Goal: Transaction & Acquisition: Purchase product/service

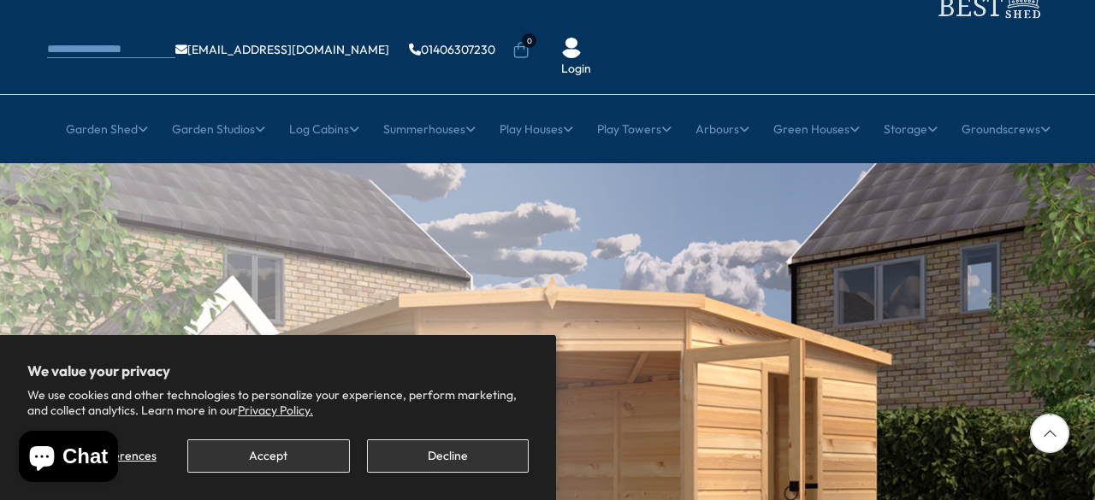
scroll to position [171, 0]
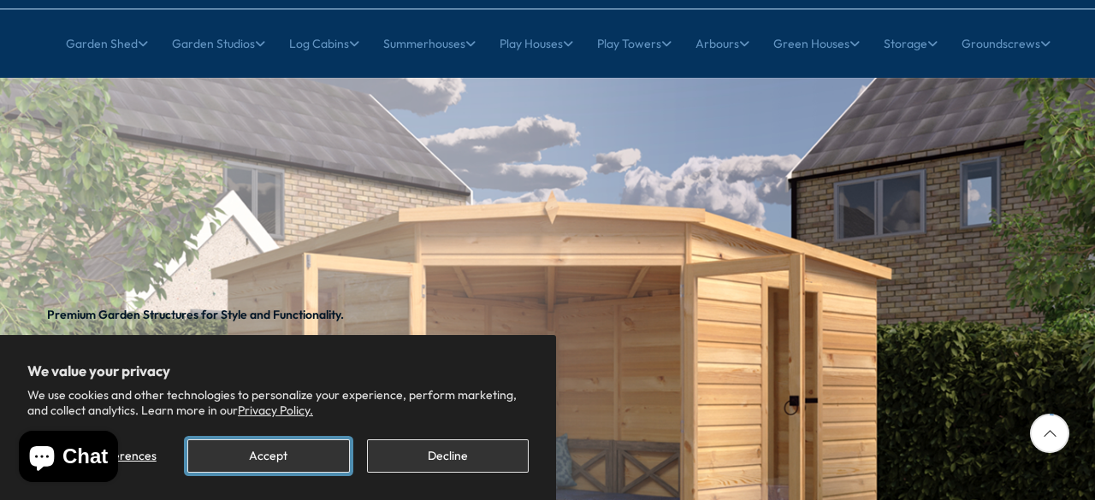
click at [239, 450] on button "Accept" at bounding box center [268, 456] width 162 height 33
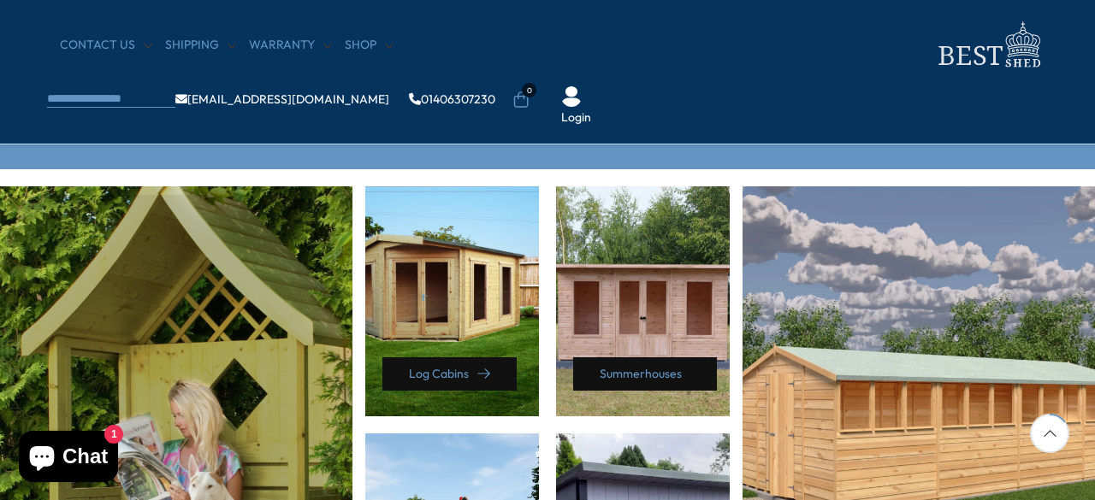
scroll to position [770, 0]
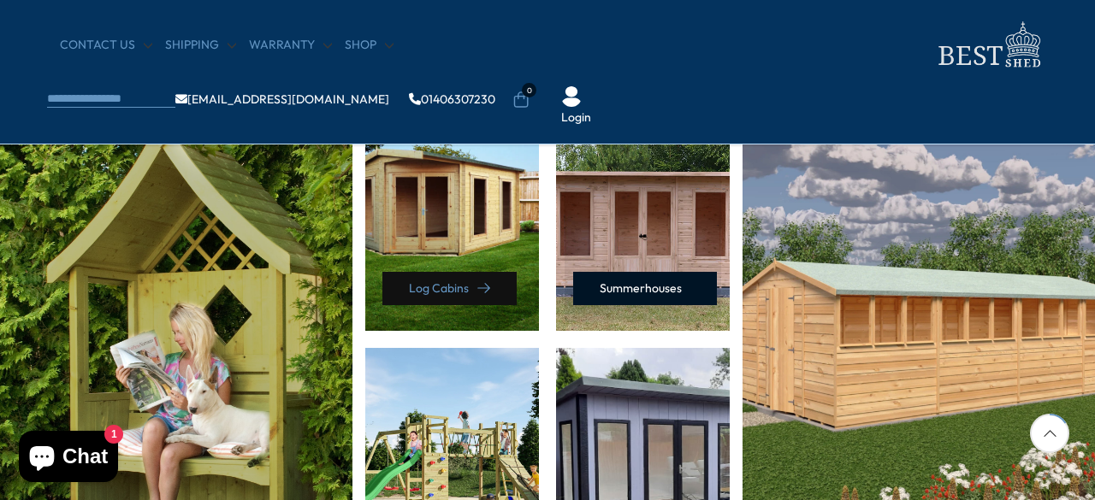
click at [638, 287] on link "Summerhouses" at bounding box center [645, 288] width 144 height 33
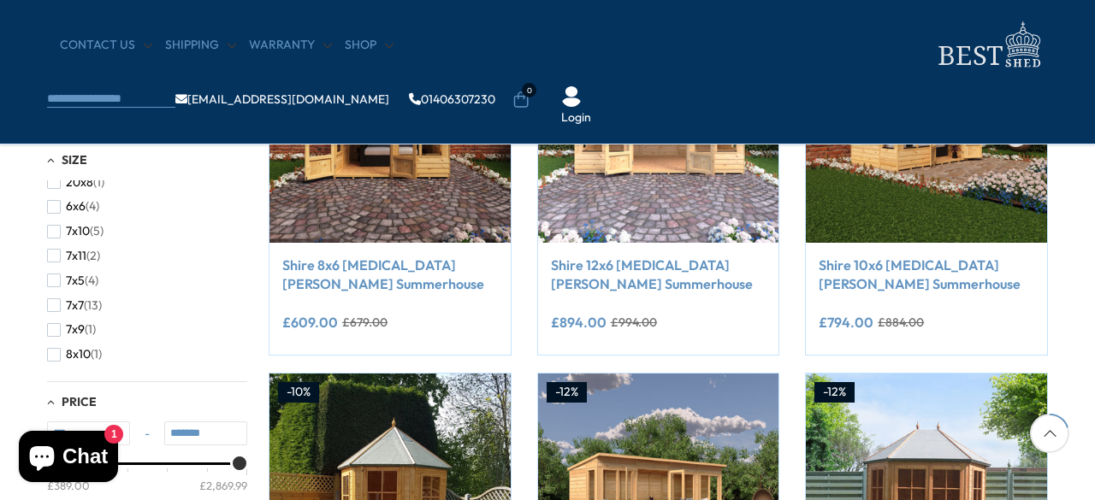
scroll to position [342, 0]
click at [76, 349] on span "8x6" at bounding box center [76, 343] width 20 height 15
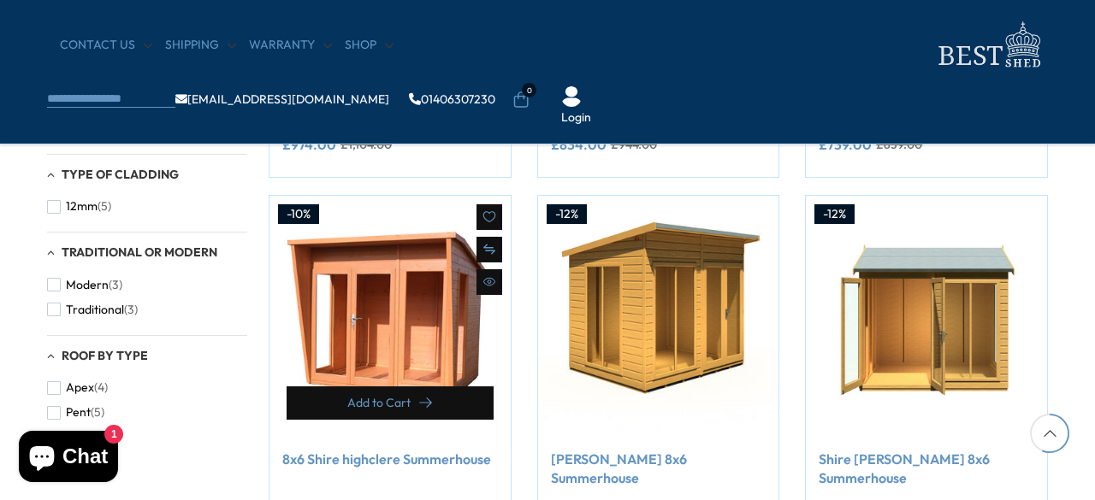
scroll to position [890, 0]
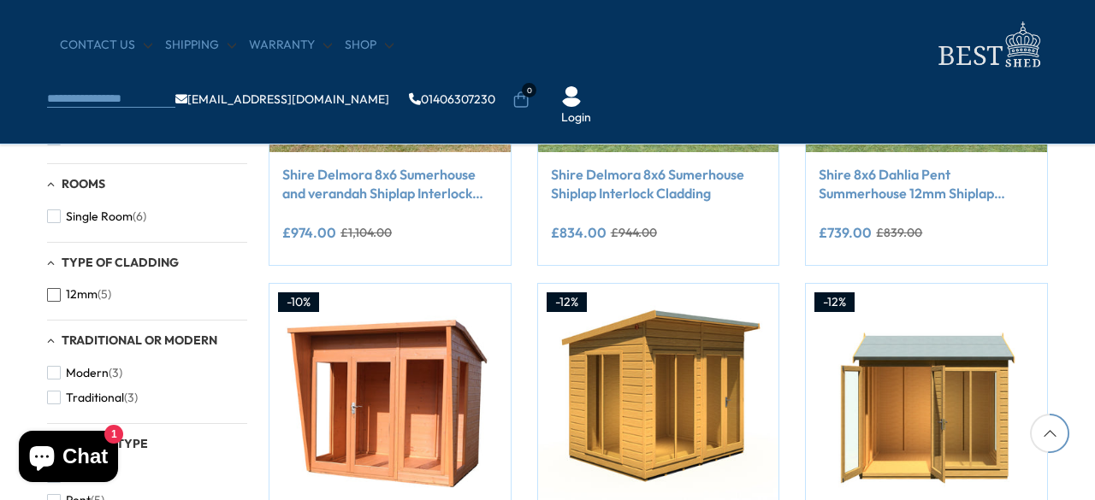
click at [57, 295] on span "button" at bounding box center [54, 295] width 14 height 14
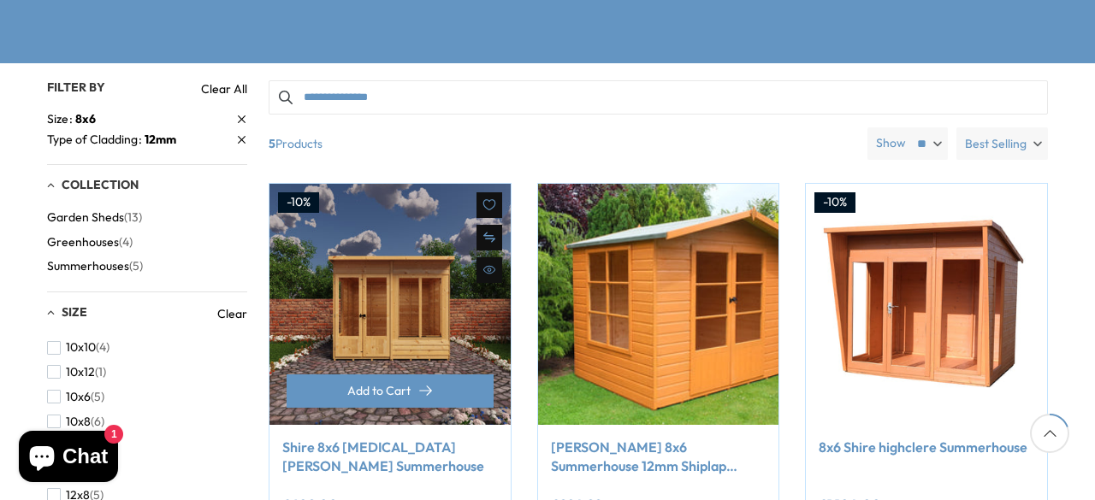
scroll to position [398, 0]
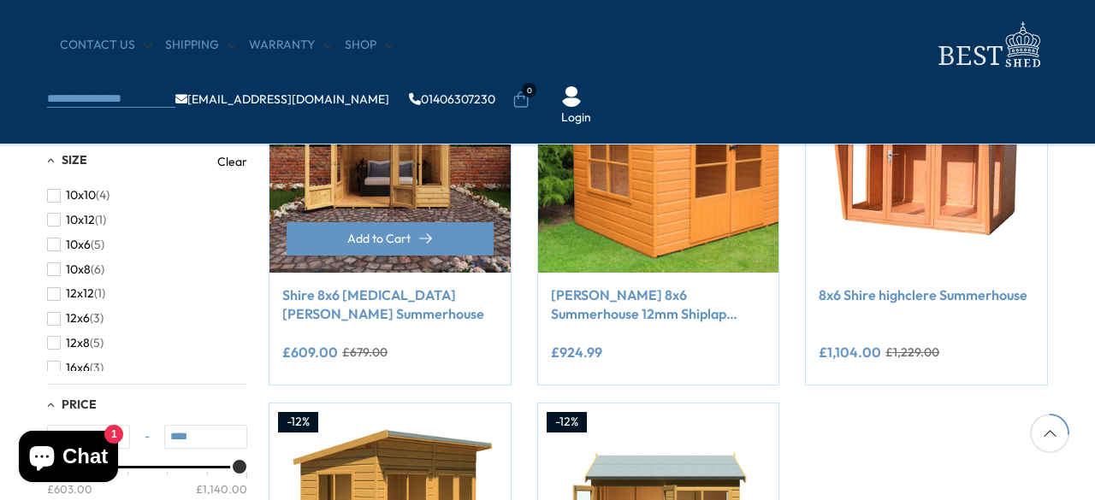
click at [324, 304] on link "Shire 8x6 [MEDICAL_DATA][PERSON_NAME] Summerhouse" at bounding box center [390, 305] width 216 height 38
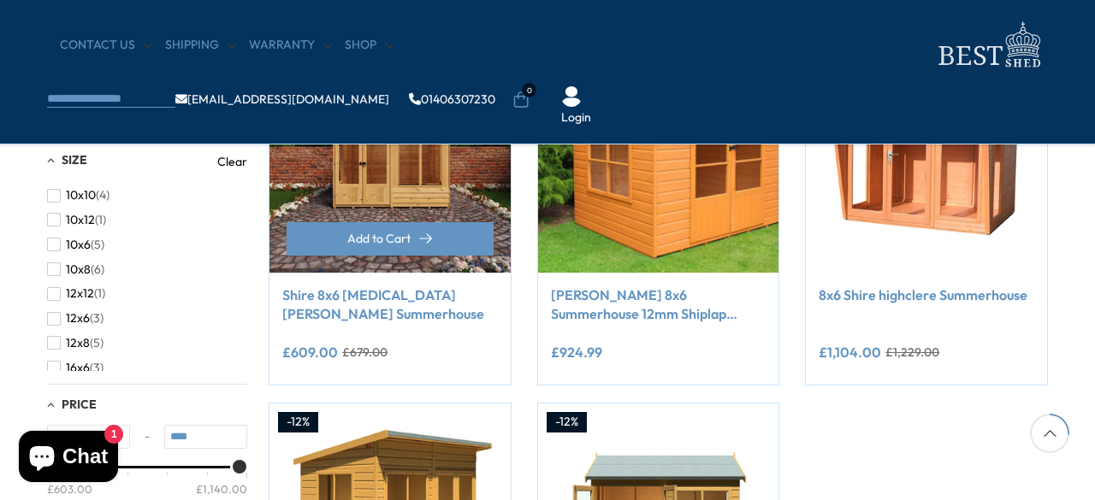
click at [453, 156] on img at bounding box center [389, 152] width 241 height 241
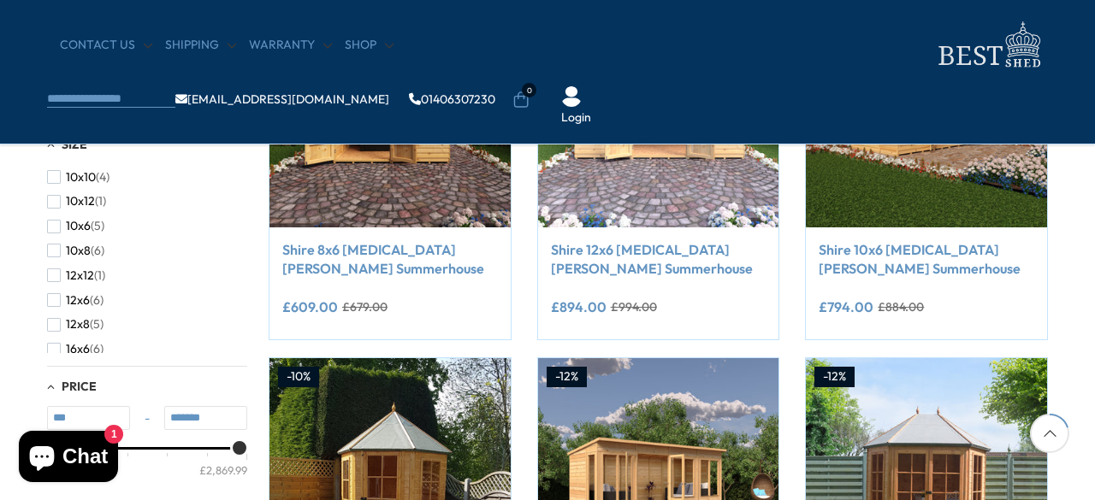
scroll to position [428, 0]
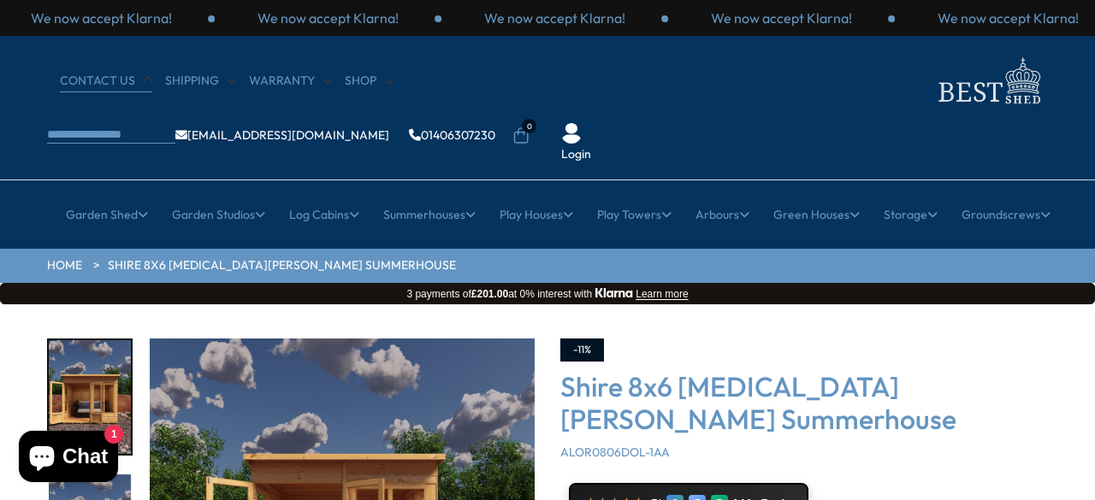
click at [100, 73] on link "CONTACT US" at bounding box center [106, 81] width 92 height 17
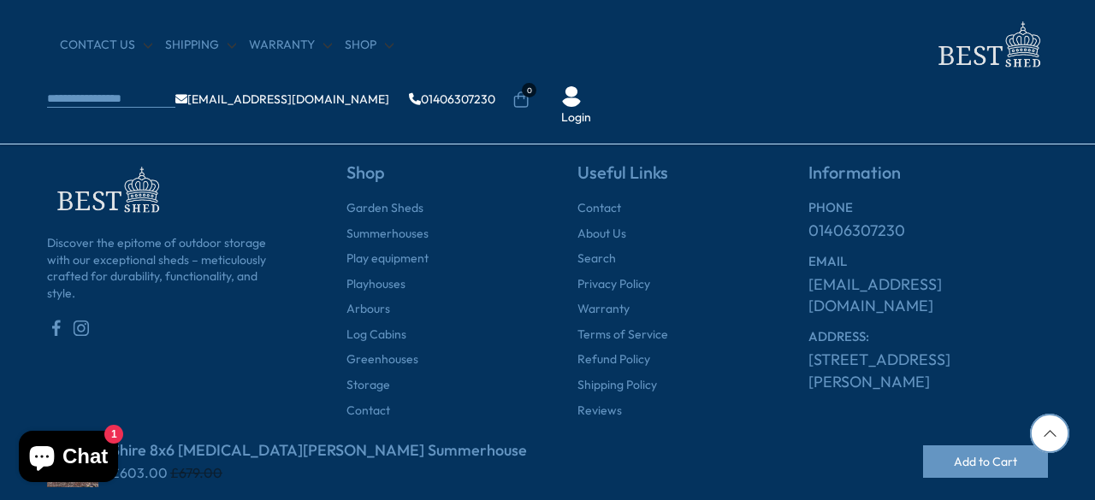
scroll to position [4220, 0]
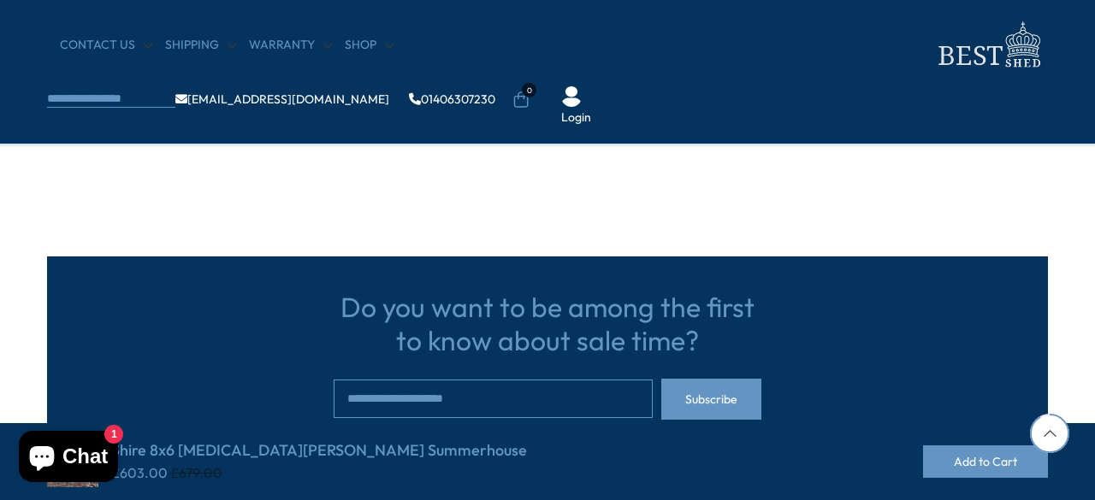
scroll to position [4220, 0]
